Goal: Transaction & Acquisition: Obtain resource

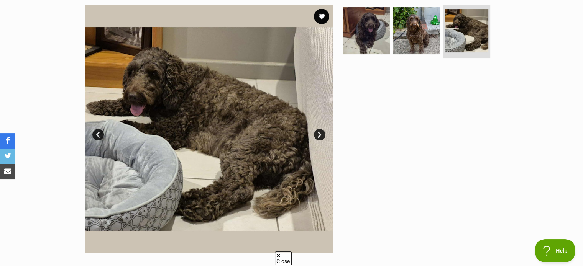
scroll to position [153, 0]
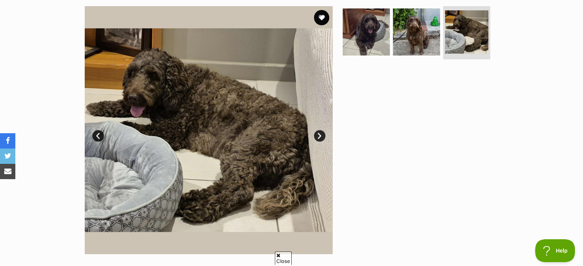
click at [319, 133] on link "Next" at bounding box center [319, 135] width 11 height 11
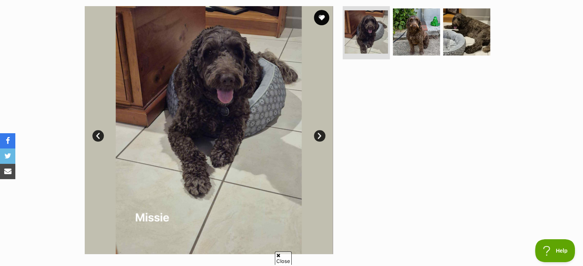
click at [319, 133] on link "Next" at bounding box center [319, 135] width 11 height 11
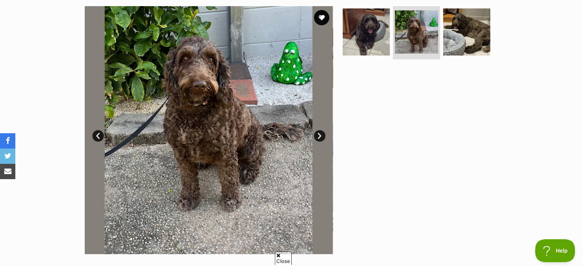
click at [319, 133] on link "Next" at bounding box center [319, 135] width 11 height 11
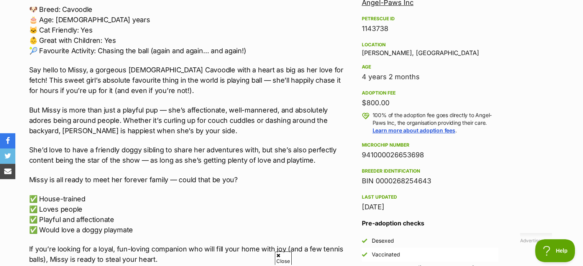
scroll to position [460, 0]
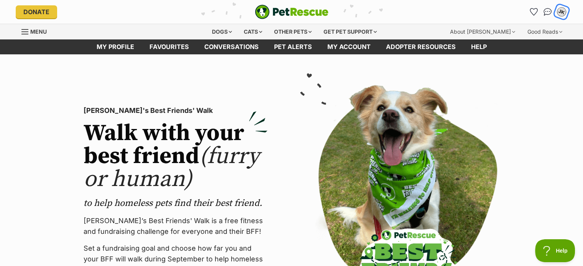
click at [562, 14] on div "JK" at bounding box center [562, 12] width 10 height 10
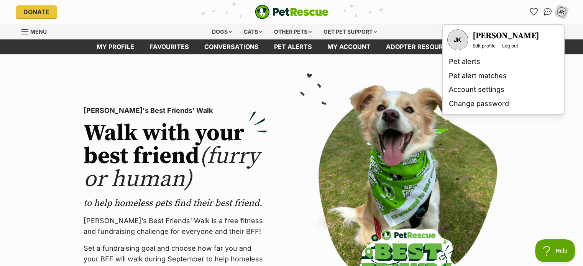
click at [578, 154] on section "PetRescue's Best Friends' Walk Walk with your best friend (furry or human) to h…" at bounding box center [291, 204] width 583 height 300
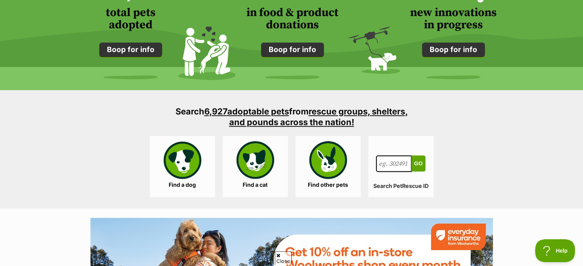
scroll to position [767, 0]
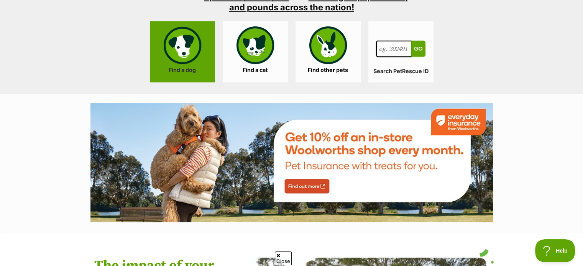
click at [184, 47] on link "Find a dog" at bounding box center [182, 51] width 65 height 61
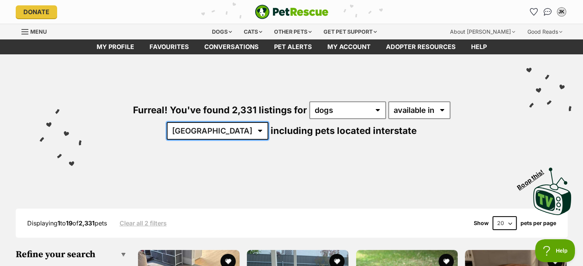
click at [268, 122] on select "Australia ACT NSW NT QLD SA TAS VIC WA" at bounding box center [218, 131] width 102 height 18
select select "QLD"
click at [268, 122] on select "Australia ACT NSW NT QLD SA TAS VIC WA" at bounding box center [218, 131] width 102 height 18
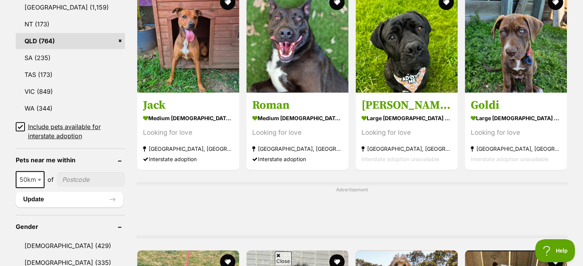
scroll to position [460, 0]
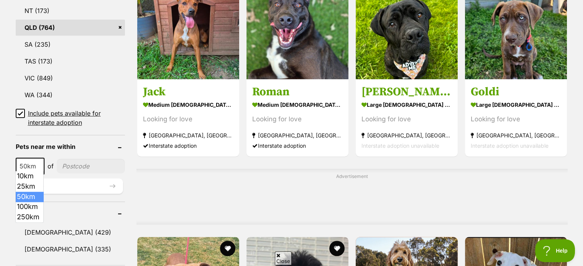
click at [38, 166] on b at bounding box center [40, 167] width 4 height 2
select select "250"
click at [81, 164] on input"] "postcode" at bounding box center [93, 166] width 64 height 15
type input"] "4870"
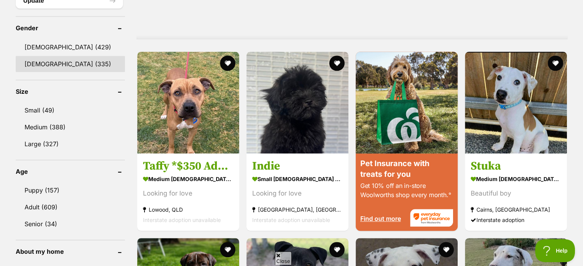
scroll to position [652, 0]
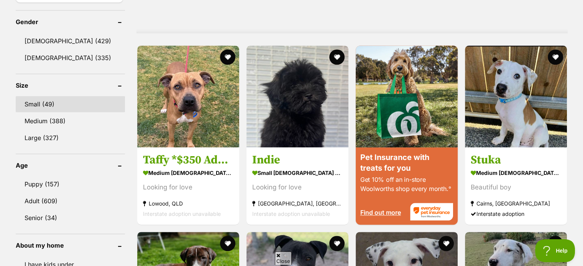
click at [38, 99] on link "Small (49)" at bounding box center [70, 104] width 109 height 16
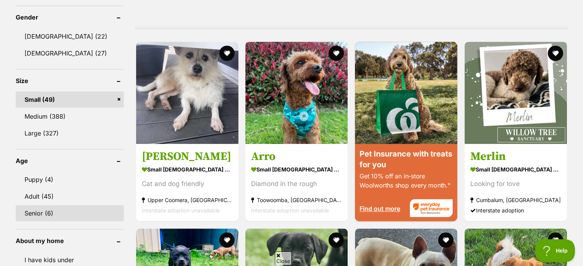
scroll to position [728, 0]
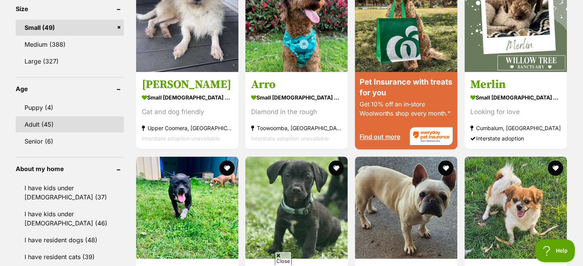
click at [41, 124] on link "Adult (45)" at bounding box center [70, 125] width 108 height 16
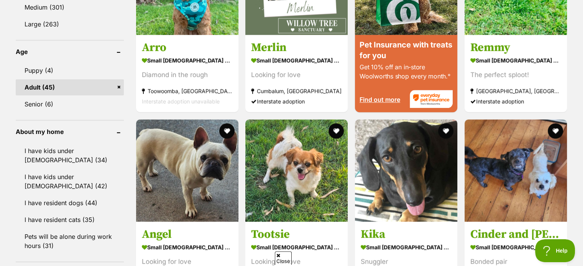
scroll to position [767, 0]
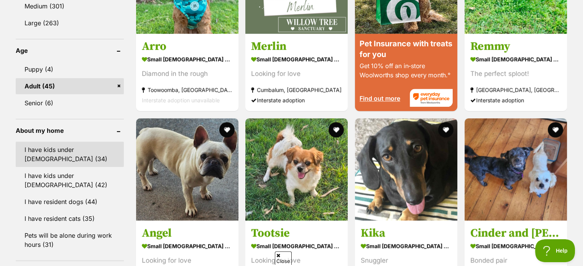
click at [54, 147] on link "I have kids under 5 years old (34)" at bounding box center [70, 154] width 108 height 25
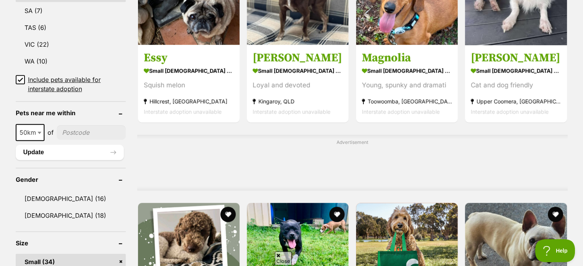
scroll to position [498, 0]
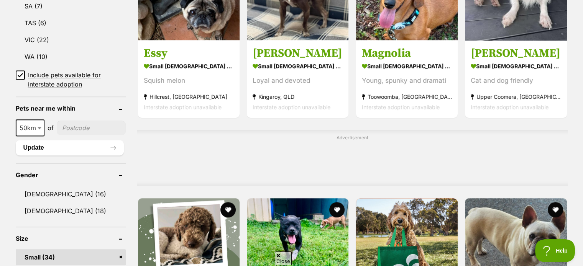
click at [79, 128] on input"] "postcode" at bounding box center [91, 128] width 69 height 15
type input"] "4870"
click at [46, 147] on button "Update" at bounding box center [70, 147] width 108 height 15
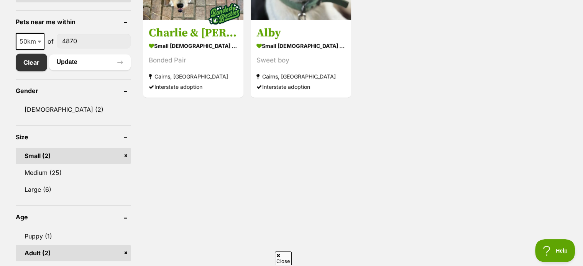
scroll to position [460, 0]
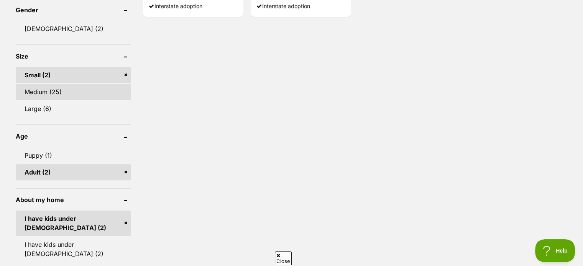
click at [45, 94] on link "Medium (25)" at bounding box center [73, 92] width 115 height 16
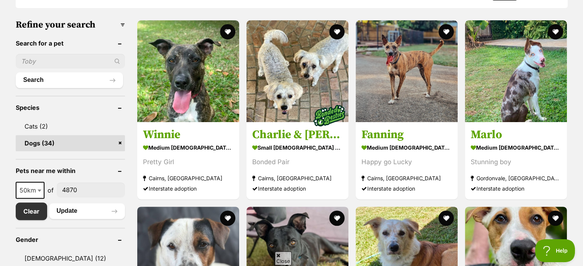
scroll to position [307, 0]
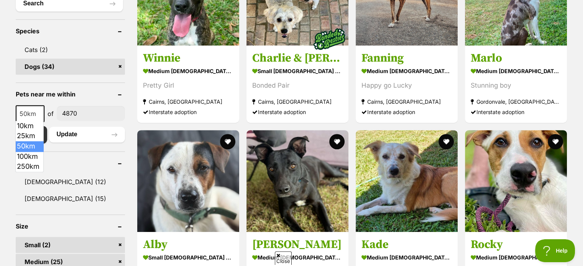
click at [40, 110] on span at bounding box center [40, 113] width 8 height 17
select select "250"
click at [64, 130] on button "Update" at bounding box center [87, 134] width 76 height 15
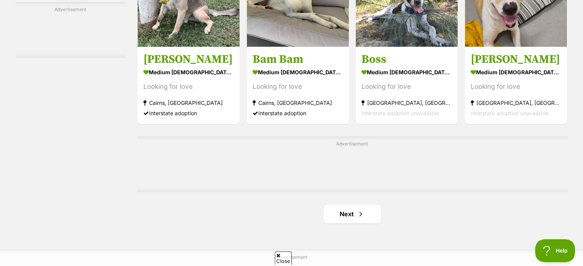
scroll to position [1227, 0]
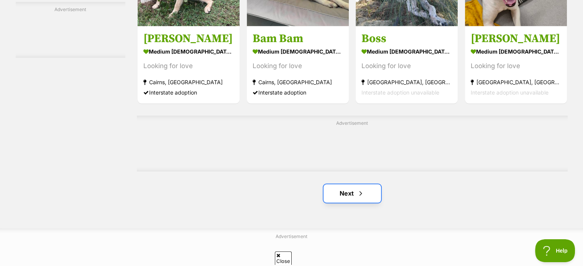
click at [343, 197] on link "Next" at bounding box center [351, 193] width 57 height 18
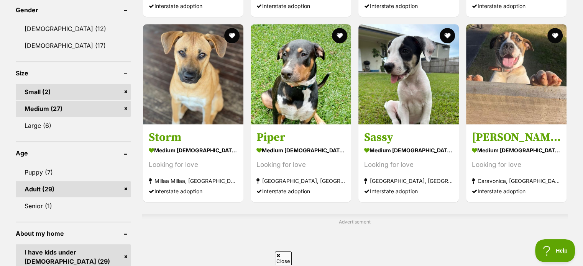
scroll to position [230, 0]
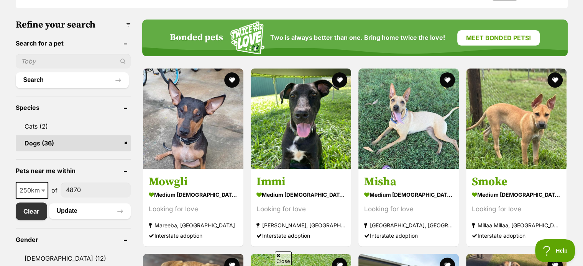
click at [97, 189] on input"] "4870" at bounding box center [96, 190] width 70 height 15
type input"] "4810"
click at [74, 211] on button "Update" at bounding box center [90, 211] width 82 height 15
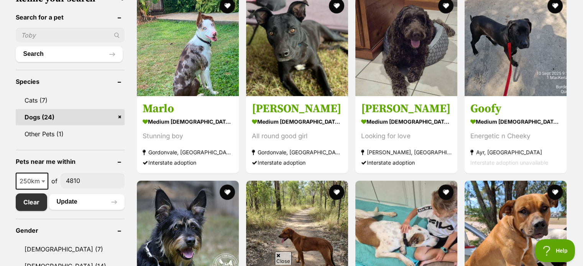
scroll to position [307, 0]
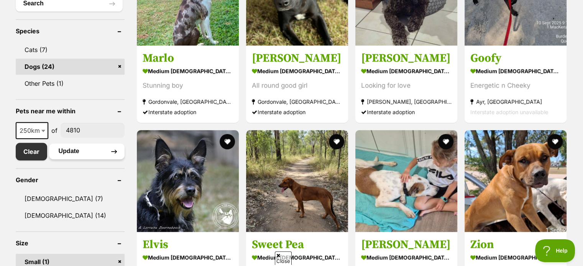
click at [78, 153] on button "Update" at bounding box center [87, 151] width 76 height 15
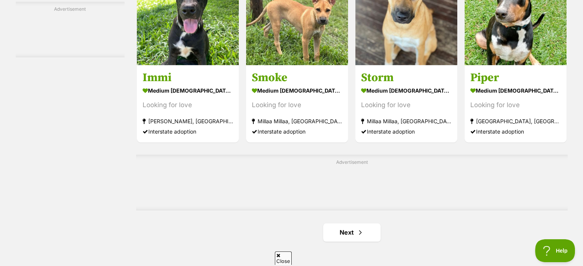
scroll to position [1227, 0]
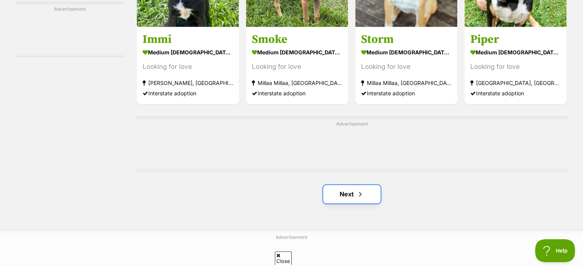
click at [364, 196] on link "Next" at bounding box center [351, 194] width 57 height 18
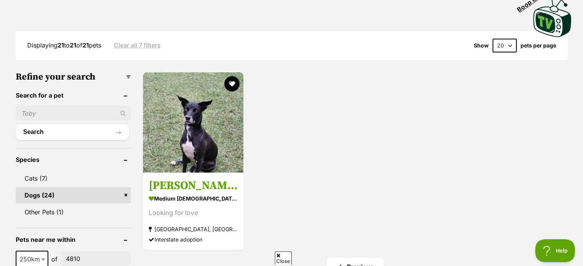
scroll to position [192, 0]
